Goal: Task Accomplishment & Management: Use online tool/utility

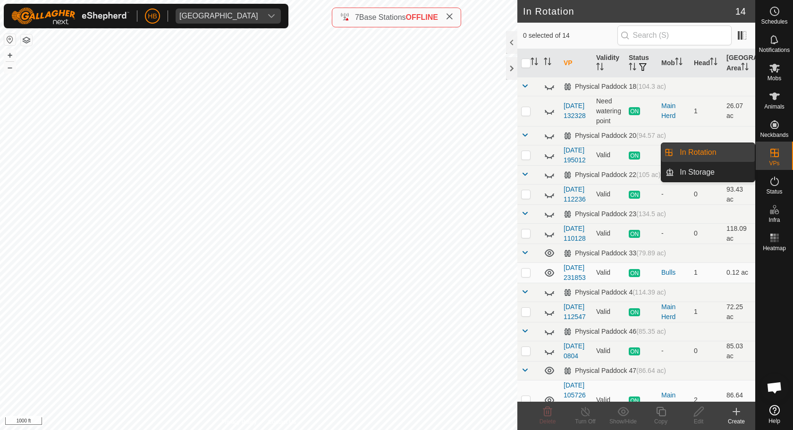
click at [726, 154] on link "In Rotation" at bounding box center [714, 152] width 81 height 19
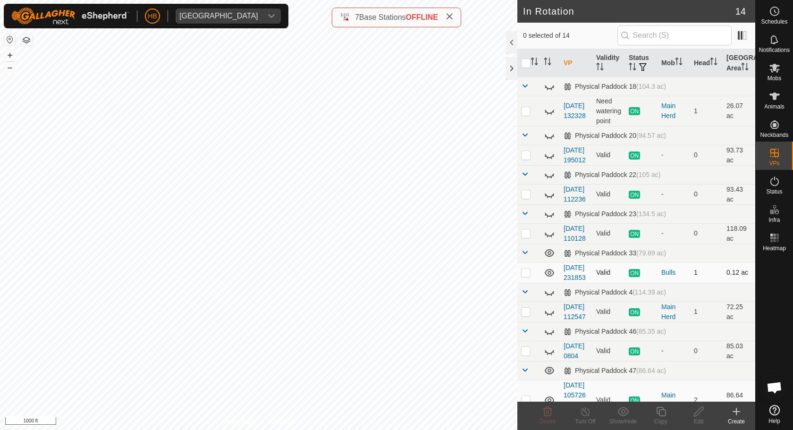
scroll to position [5, 0]
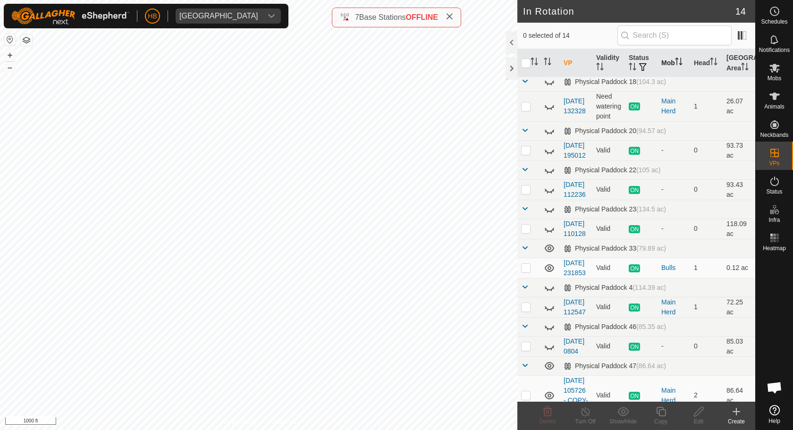
click at [678, 66] on p-sorticon "Activate to sort" at bounding box center [679, 63] width 8 height 8
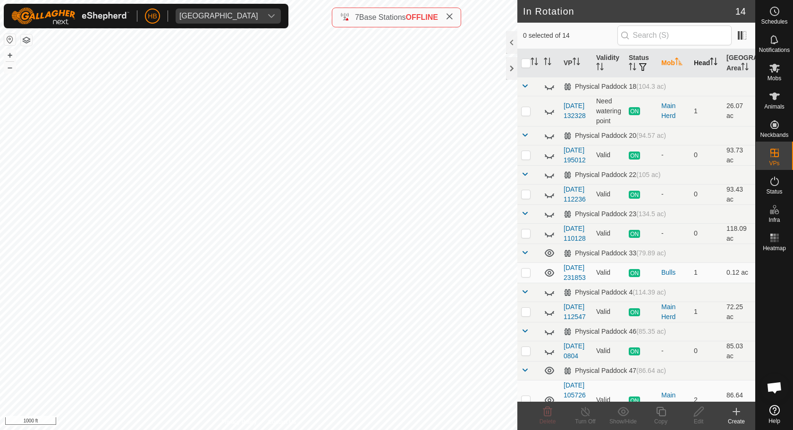
click at [710, 64] on icon "Activate to sort" at bounding box center [714, 62] width 8 height 8
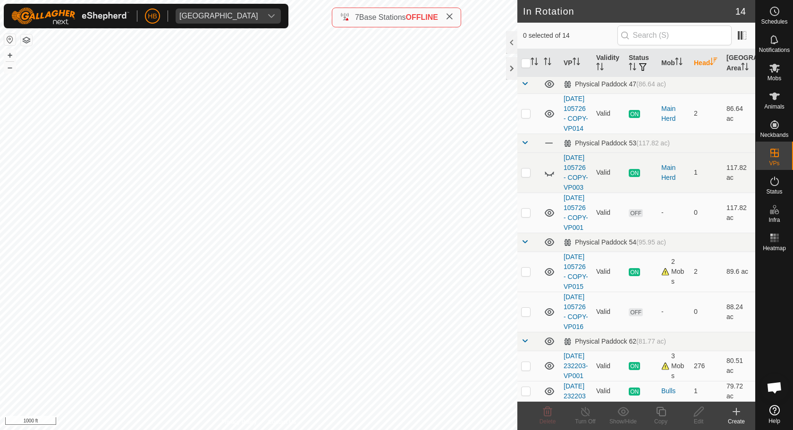
scroll to position [416, 0]
click at [528, 362] on p-checkbox at bounding box center [525, 366] width 9 height 8
checkbox input "true"
click at [664, 420] on div "Copy" at bounding box center [661, 422] width 38 height 9
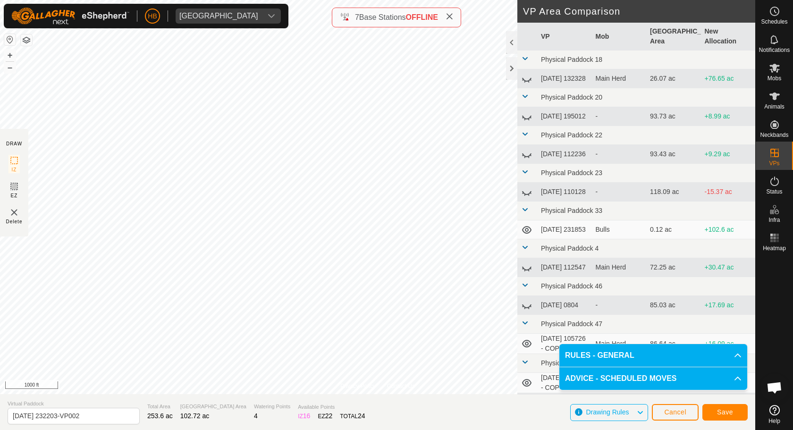
click at [16, 184] on icon at bounding box center [14, 187] width 6 height 6
click at [734, 418] on button "Save" at bounding box center [725, 412] width 45 height 17
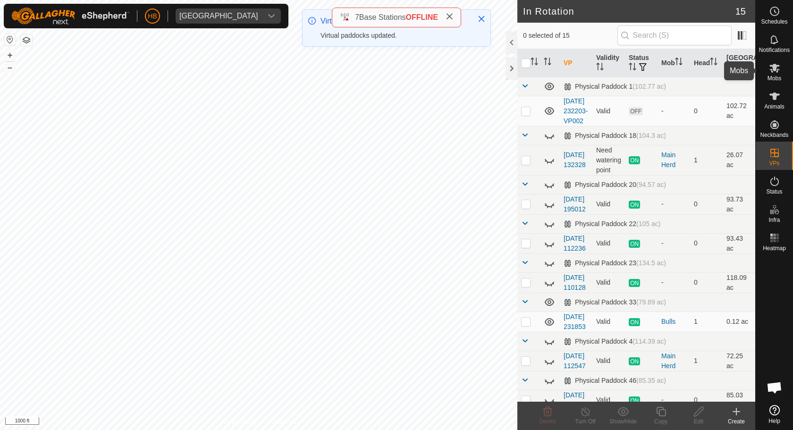
click at [772, 77] on span "Mobs" at bounding box center [775, 79] width 14 height 6
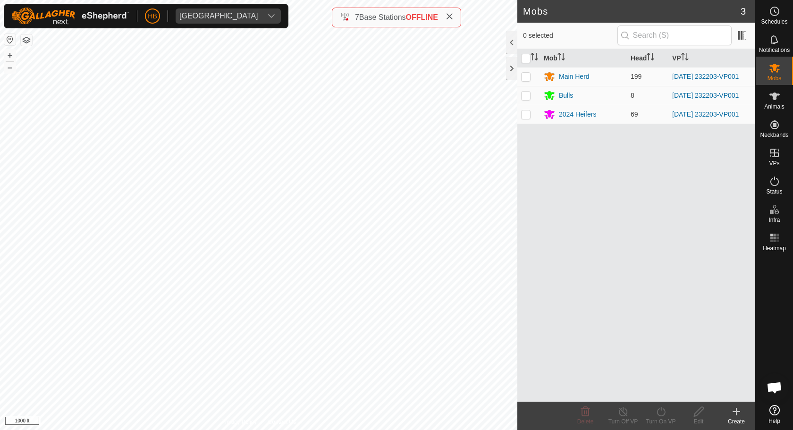
click at [528, 64] on th at bounding box center [529, 58] width 23 height 18
click at [528, 60] on input "checkbox" at bounding box center [525, 58] width 9 height 9
checkbox input "true"
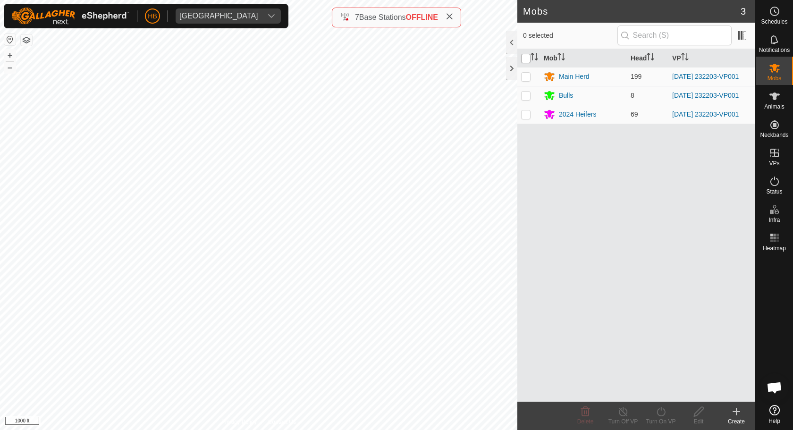
checkbox input "true"
click at [657, 407] on icon at bounding box center [662, 411] width 12 height 11
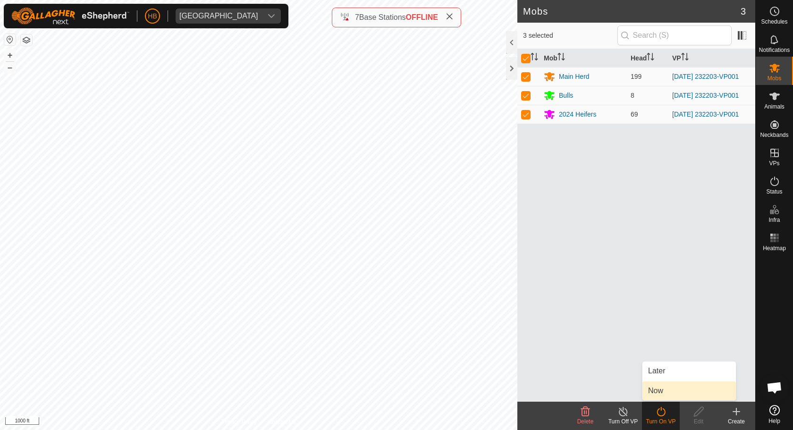
click at [657, 390] on link "Now" at bounding box center [690, 391] width 94 height 19
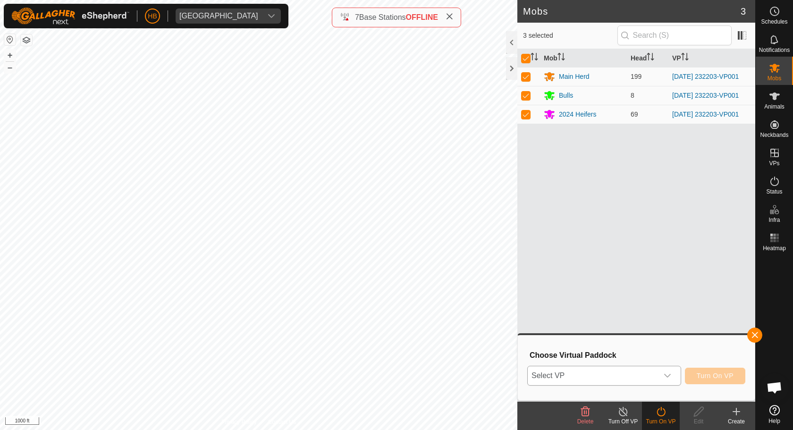
click at [650, 377] on span "Select VP" at bounding box center [593, 375] width 130 height 19
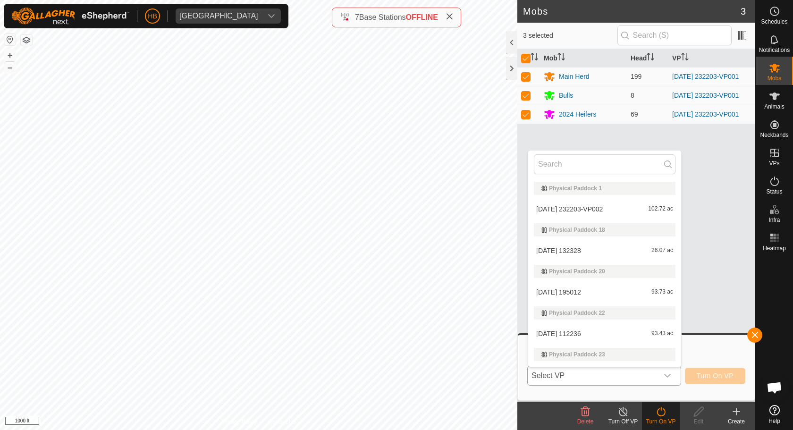
click at [582, 208] on li "[DATE] 232203-VP002 102.72 ac" at bounding box center [604, 209] width 153 height 19
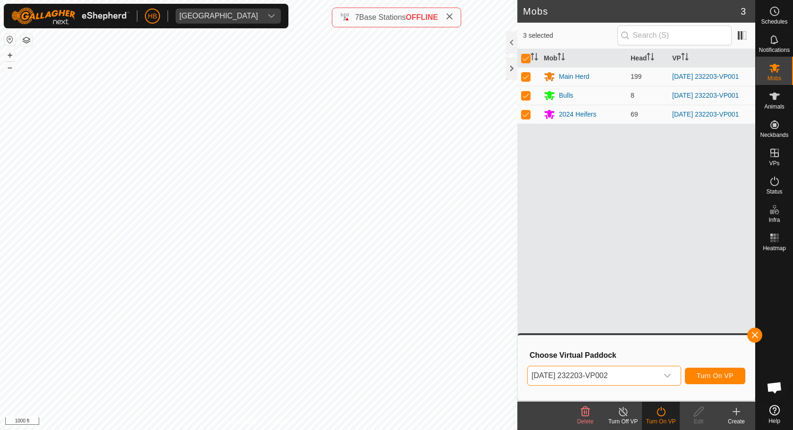
click at [705, 374] on span "Turn On VP" at bounding box center [715, 376] width 37 height 8
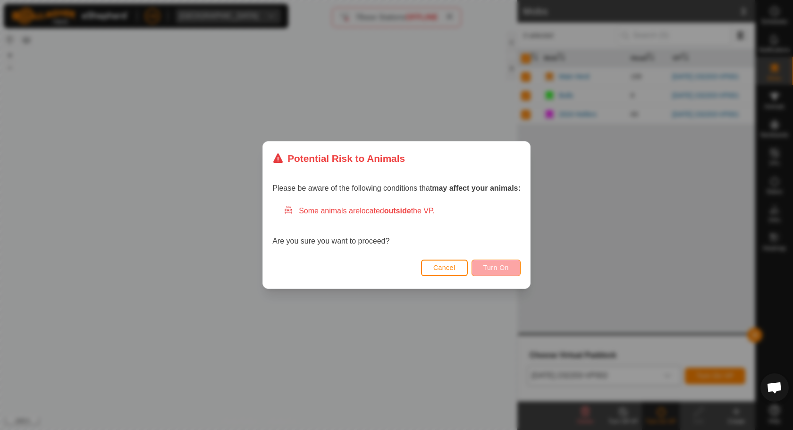
click at [483, 262] on button "Turn On" at bounding box center [496, 268] width 49 height 17
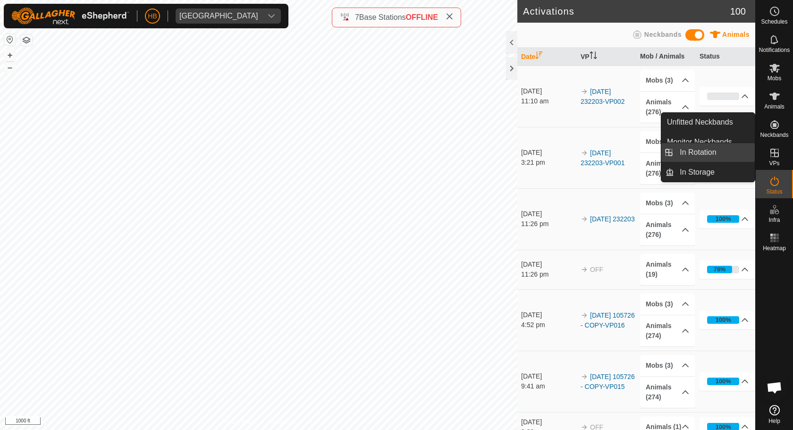
click at [736, 155] on link "In Rotation" at bounding box center [714, 152] width 81 height 19
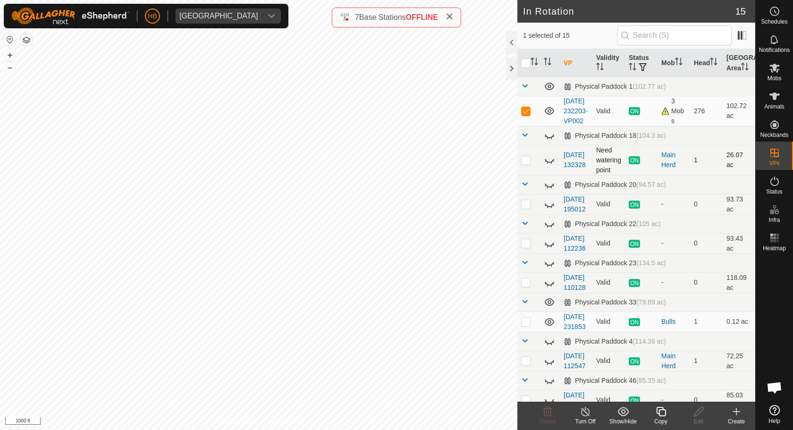
click at [525, 164] on p-checkbox at bounding box center [525, 160] width 9 height 8
checkbox input "true"
click at [525, 115] on p-checkbox at bounding box center [525, 111] width 9 height 8
checkbox input "false"
click at [524, 164] on p-checkbox at bounding box center [525, 160] width 9 height 8
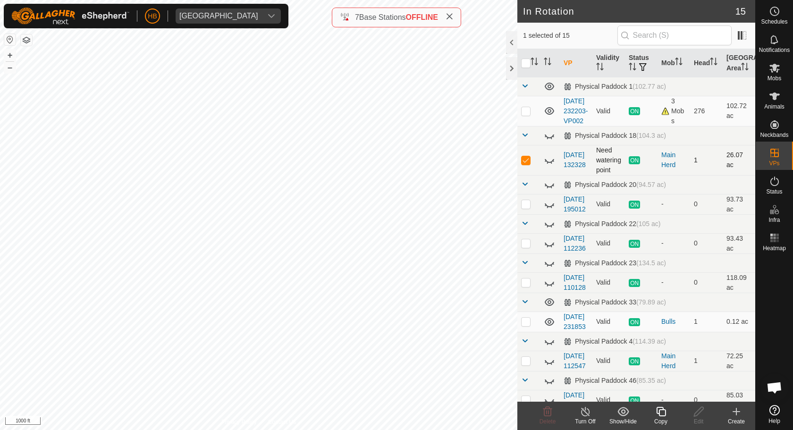
checkbox input "false"
click at [526, 115] on p-checkbox at bounding box center [525, 111] width 9 height 8
checkbox input "true"
click at [527, 66] on input "checkbox" at bounding box center [525, 63] width 9 height 9
checkbox input "true"
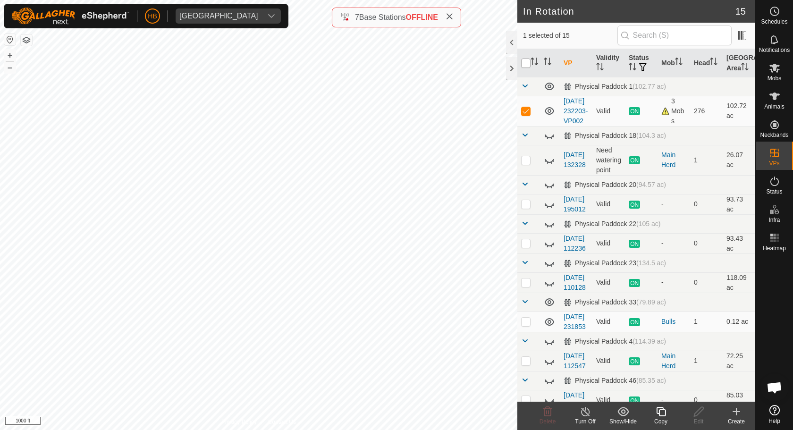
checkbox input "true"
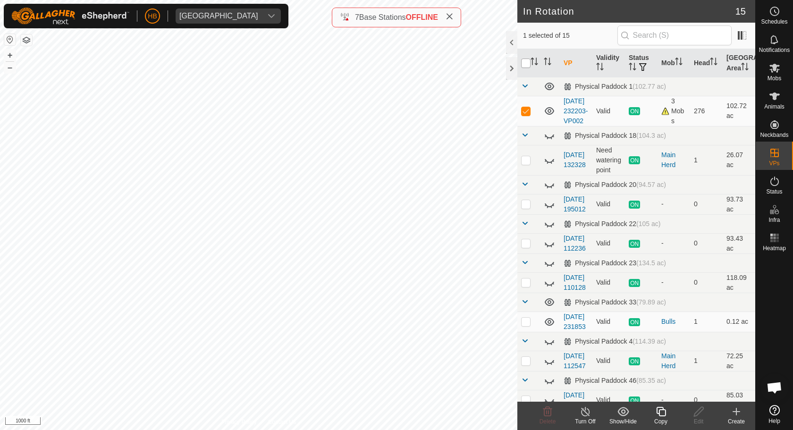
checkbox input "true"
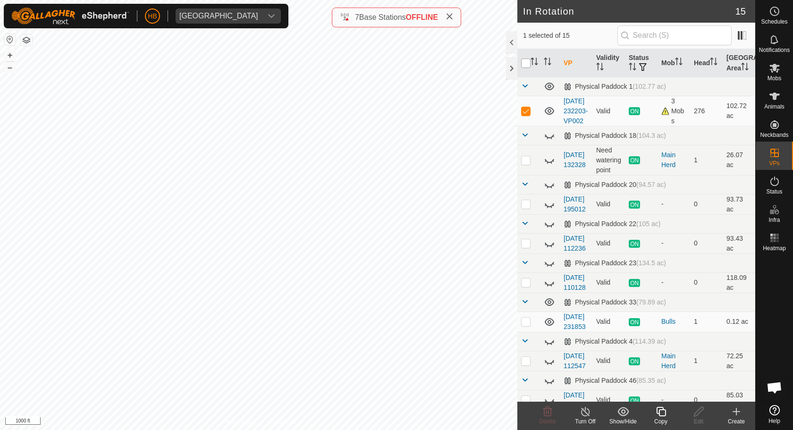
checkbox input "true"
click at [528, 112] on td at bounding box center [529, 111] width 23 height 30
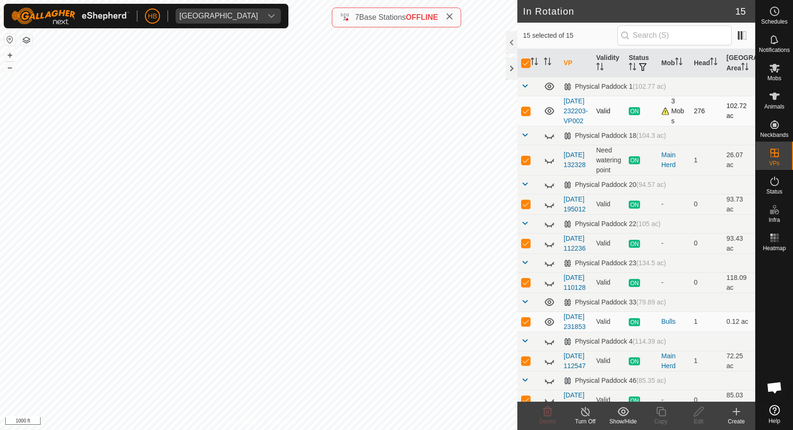
checkbox input "false"
click at [528, 114] on p-checkbox at bounding box center [525, 111] width 9 height 8
checkbox input "true"
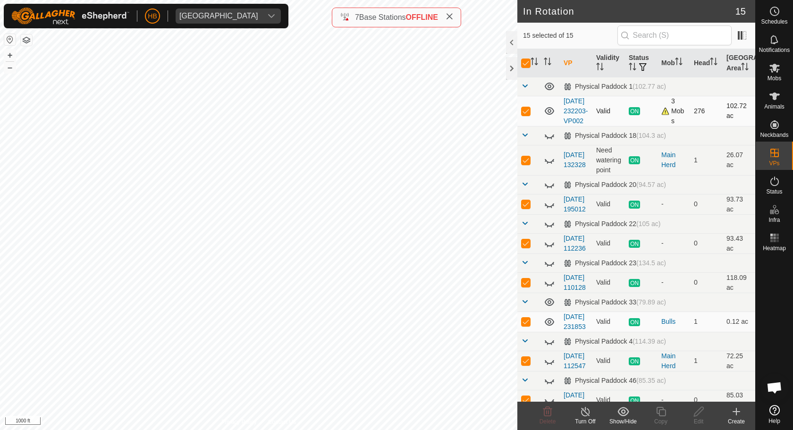
click at [525, 114] on p-checkbox at bounding box center [525, 111] width 9 height 8
checkbox input "false"
click at [618, 417] on icon at bounding box center [624, 411] width 12 height 11
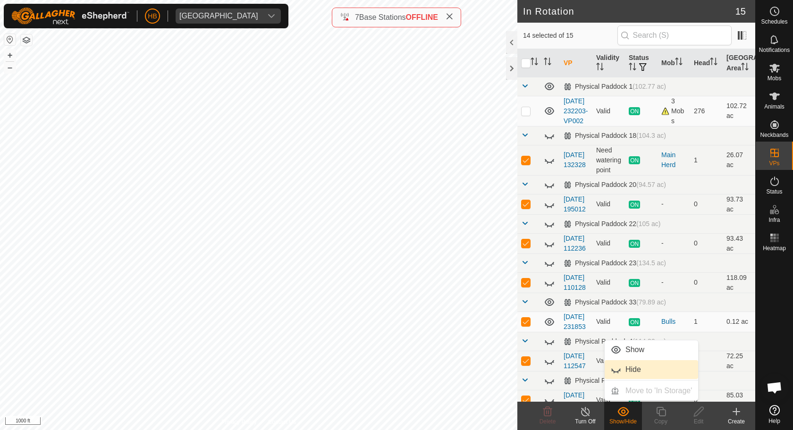
click at [621, 372] on link "Hide" at bounding box center [652, 369] width 94 height 19
